Goal: Register for event/course: Sign up to attend an event or enroll in a course

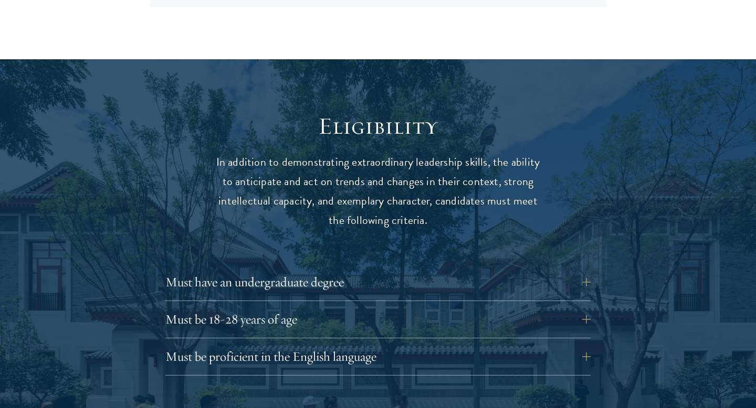
scroll to position [1317, 0]
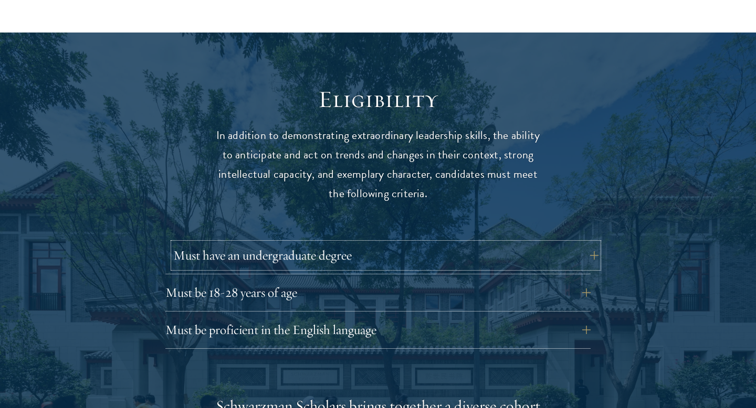
click at [584, 243] on button "Must have an undergraduate degree" at bounding box center [385, 255] width 425 height 25
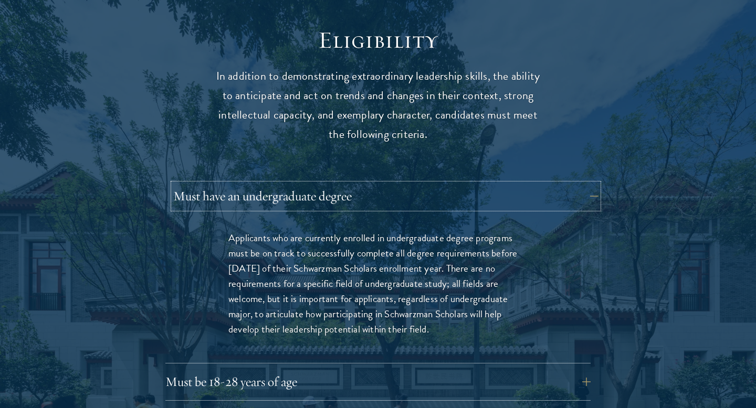
scroll to position [1380, 0]
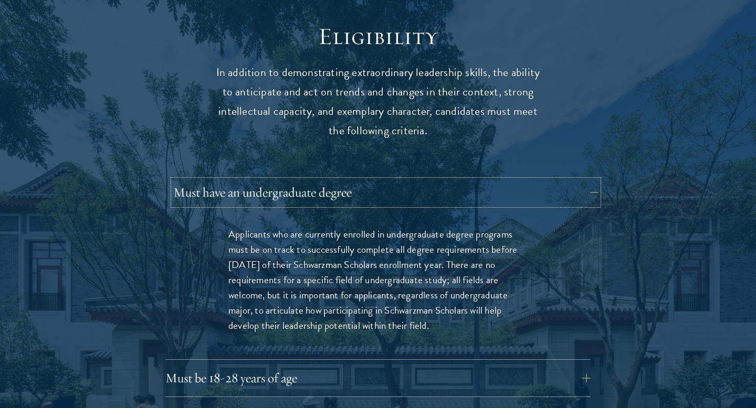
click at [587, 180] on button "Must have an undergraduate degree" at bounding box center [385, 192] width 425 height 25
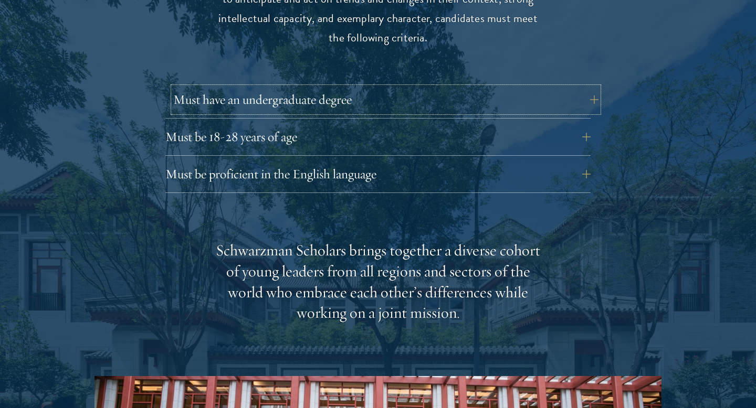
scroll to position [1550, 0]
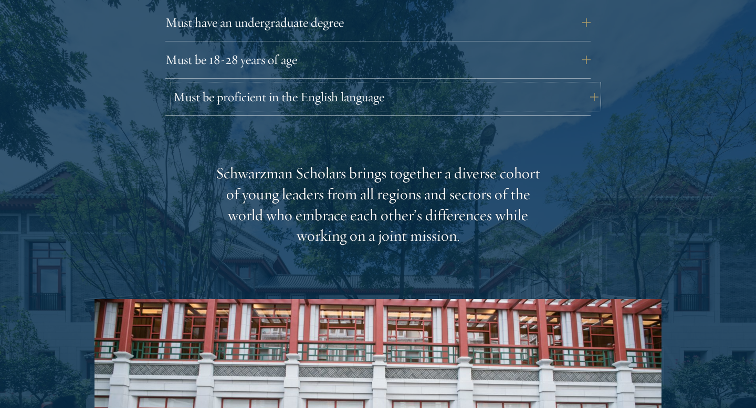
click at [563, 85] on button "Must be proficient in the English language" at bounding box center [385, 97] width 425 height 25
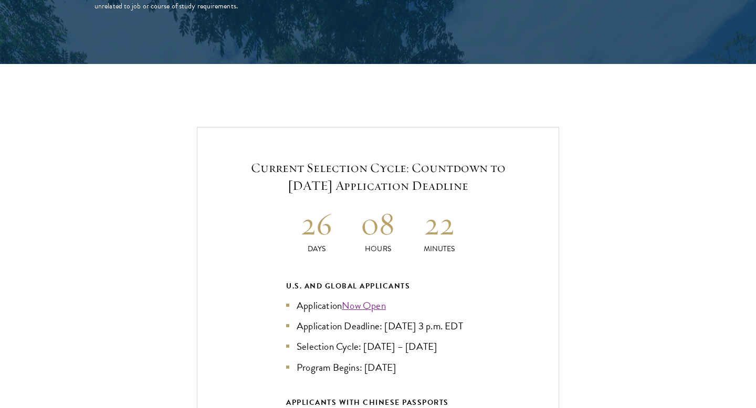
scroll to position [2431, 0]
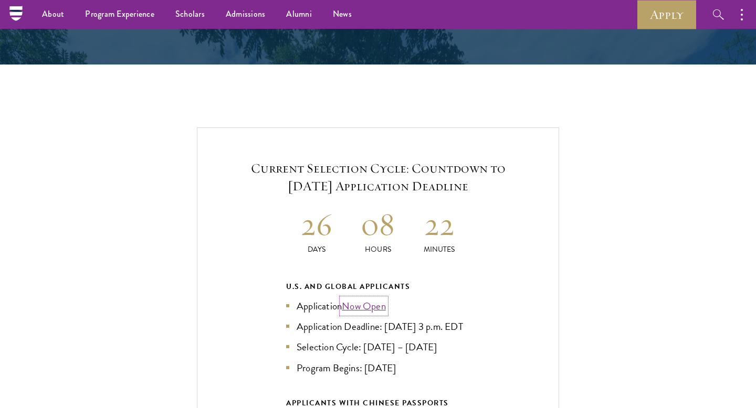
click at [377, 299] on link "Now Open" at bounding box center [364, 306] width 44 height 15
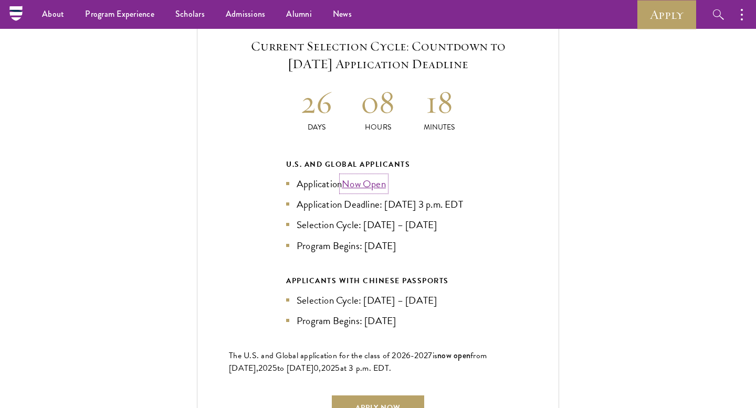
scroll to position [2551, 0]
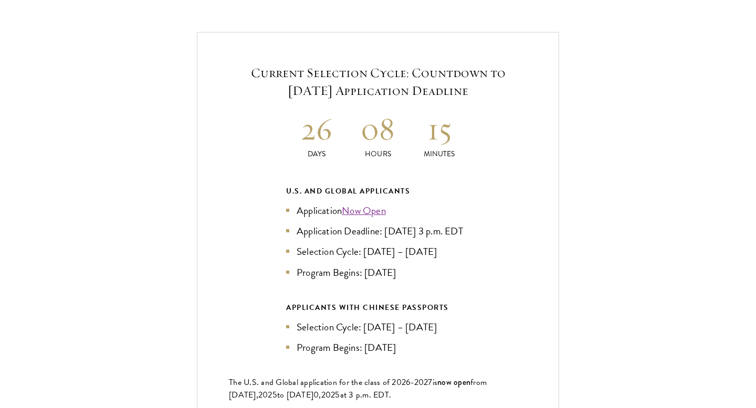
scroll to position [2246, 0]
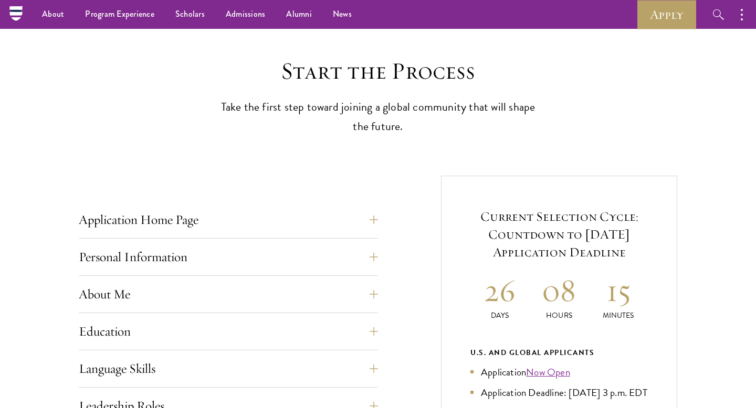
scroll to position [248, 0]
click at [376, 336] on button "Education" at bounding box center [236, 332] width 299 height 25
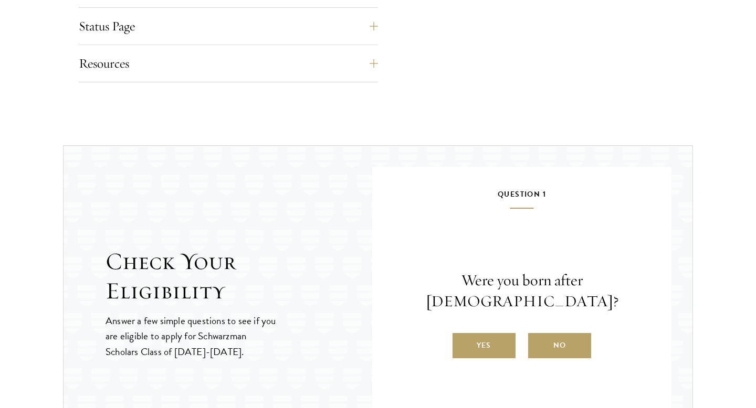
scroll to position [2202, 0]
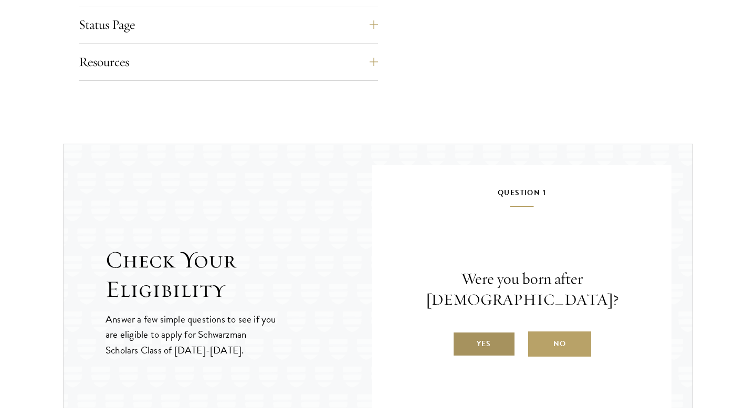
click at [477, 332] on label "Yes" at bounding box center [483, 344] width 63 height 25
click at [462, 333] on input "Yes" at bounding box center [456, 337] width 9 height 9
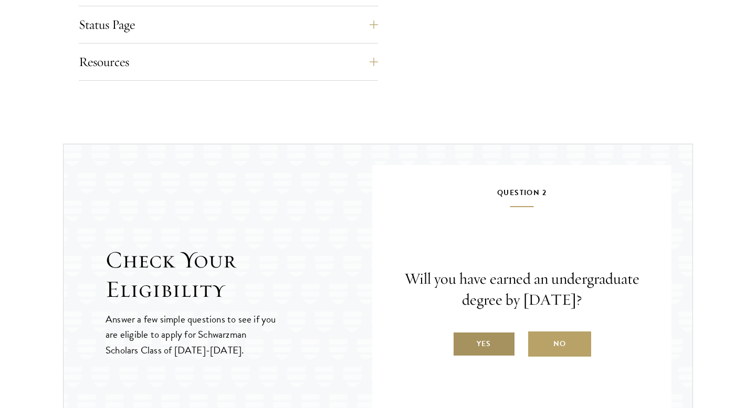
click at [501, 350] on label "Yes" at bounding box center [483, 344] width 63 height 25
click at [462, 342] on input "Yes" at bounding box center [456, 337] width 9 height 9
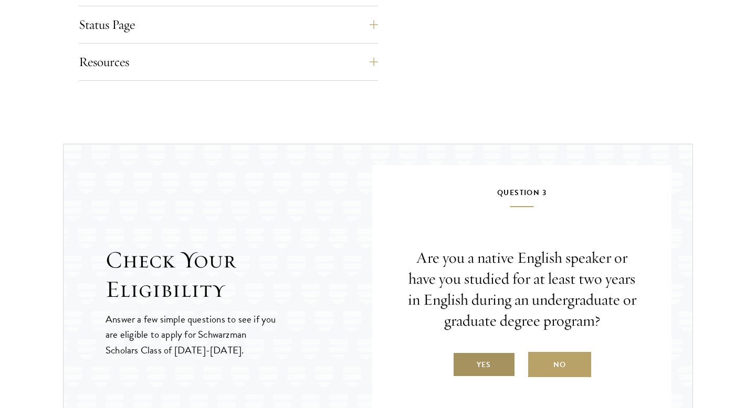
click at [503, 370] on label "Yes" at bounding box center [483, 364] width 63 height 25
click at [462, 363] on input "Yes" at bounding box center [456, 358] width 9 height 9
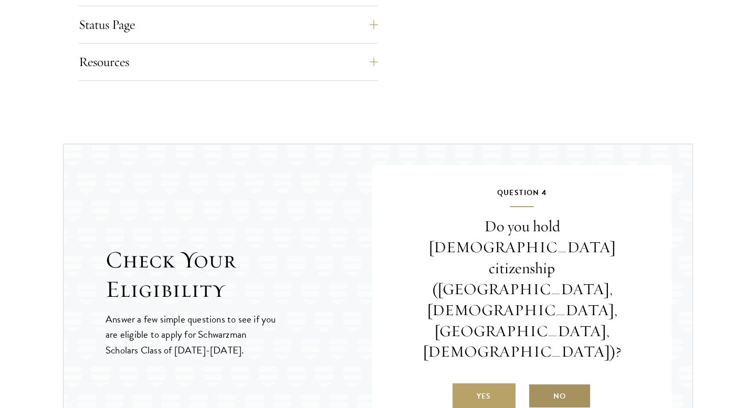
click at [545, 384] on label "No" at bounding box center [559, 396] width 63 height 25
click at [538, 385] on input "No" at bounding box center [532, 389] width 9 height 9
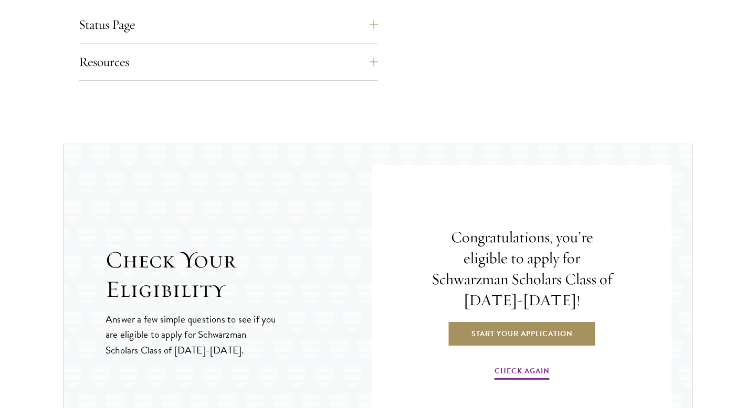
click at [571, 332] on link "Start Your Application" at bounding box center [522, 333] width 149 height 25
